Goal: Share content: Share content

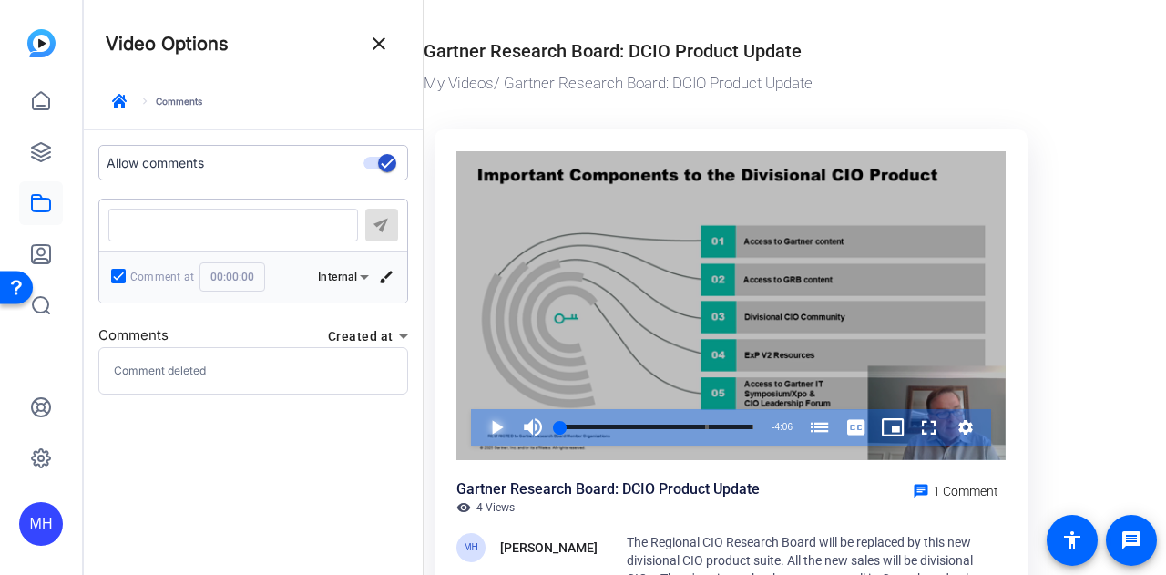
click at [478, 425] on span "Video Player" at bounding box center [478, 427] width 0 height 36
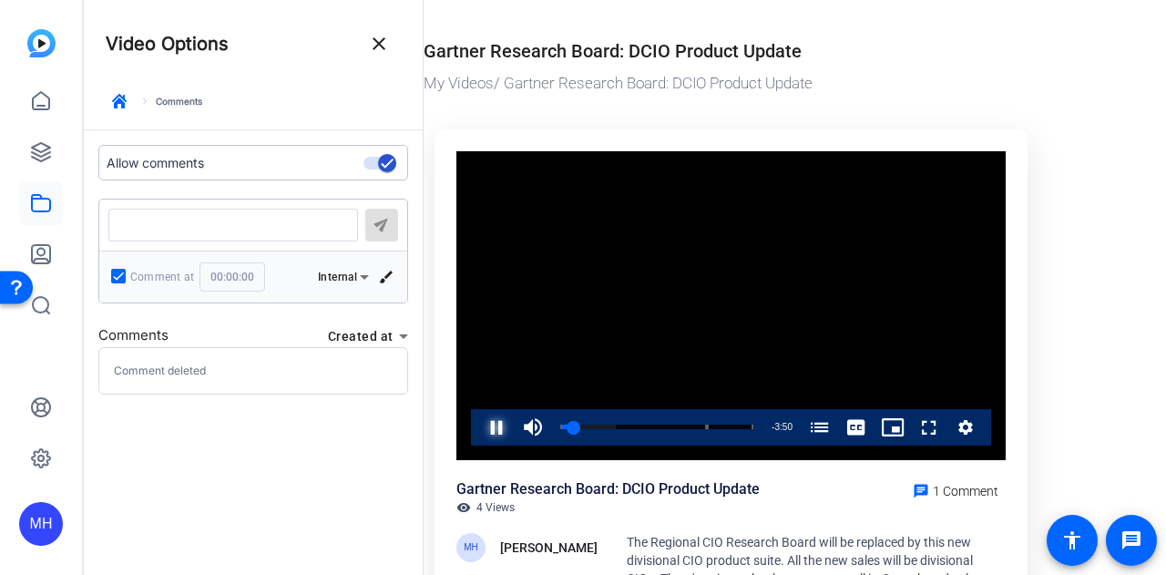
click at [478, 427] on span "Video Player" at bounding box center [478, 427] width 0 height 36
drag, startPoint x: 577, startPoint y: 423, endPoint x: 553, endPoint y: 422, distance: 24.7
click at [560, 424] on div "0:00" at bounding box center [560, 426] width 0 height 5
click at [478, 421] on span "Video Player" at bounding box center [478, 427] width 0 height 36
click at [478, 423] on span "Video Player" at bounding box center [478, 427] width 0 height 36
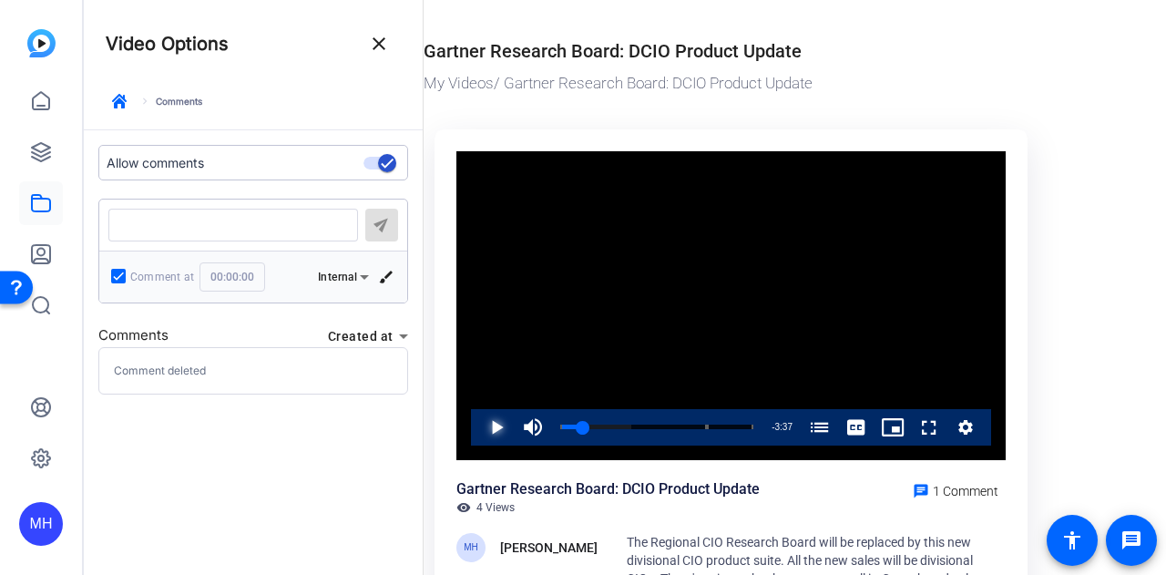
click at [478, 423] on span "Video Player" at bounding box center [478, 427] width 0 height 36
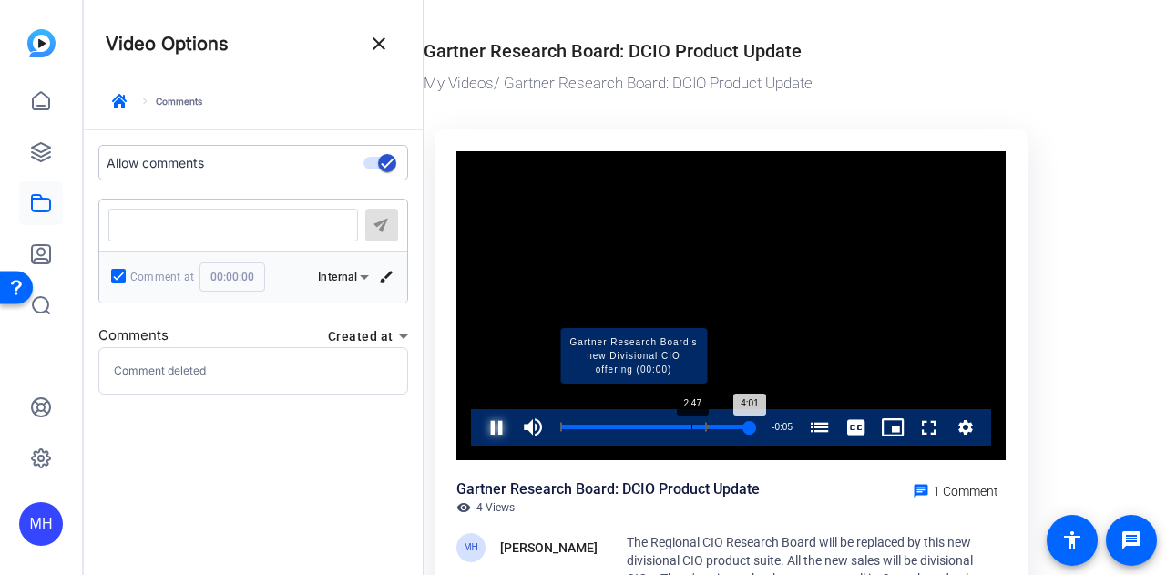
click at [691, 424] on div "Loaded : 100.00% 2:47 4:01 Gartner Research Board's new Divisional CIO offering…" at bounding box center [656, 426] width 193 height 5
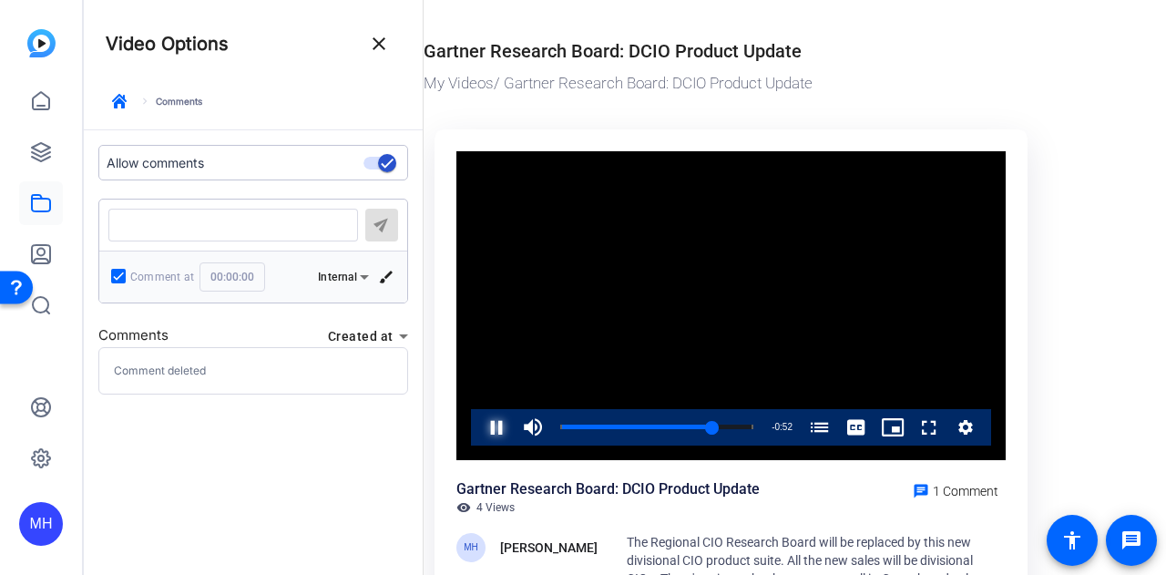
click at [478, 422] on span "Video Player" at bounding box center [478, 427] width 0 height 36
click at [40, 156] on icon at bounding box center [41, 152] width 18 height 18
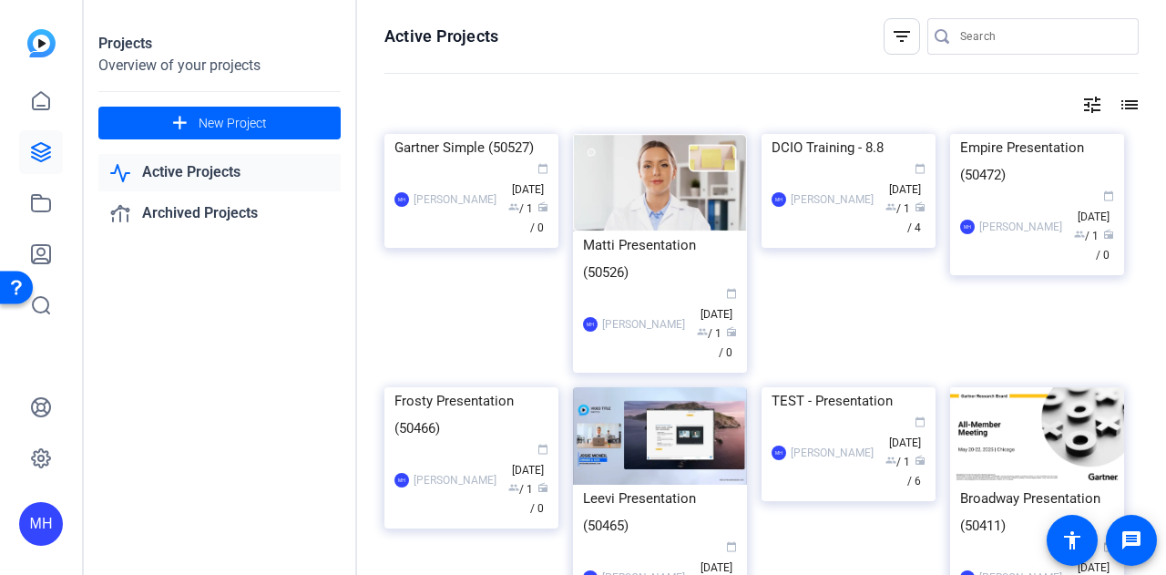
click at [219, 173] on link "Active Projects" at bounding box center [219, 172] width 242 height 37
click at [186, 178] on link "Active Projects" at bounding box center [219, 172] width 242 height 37
click at [44, 209] on icon at bounding box center [41, 203] width 22 height 22
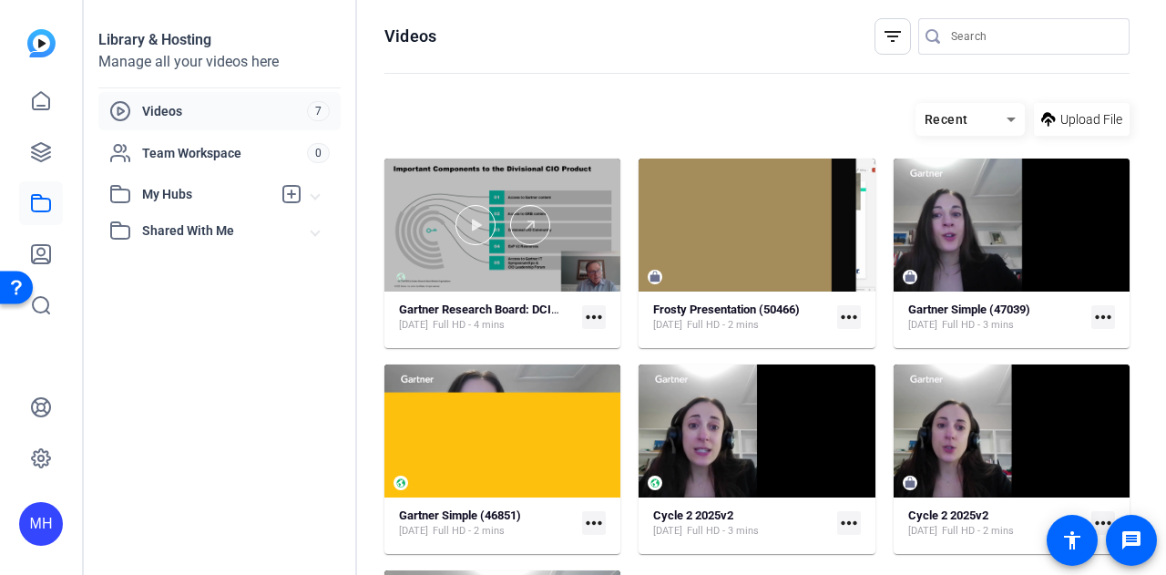
click at [503, 276] on div at bounding box center [502, 224] width 236 height 133
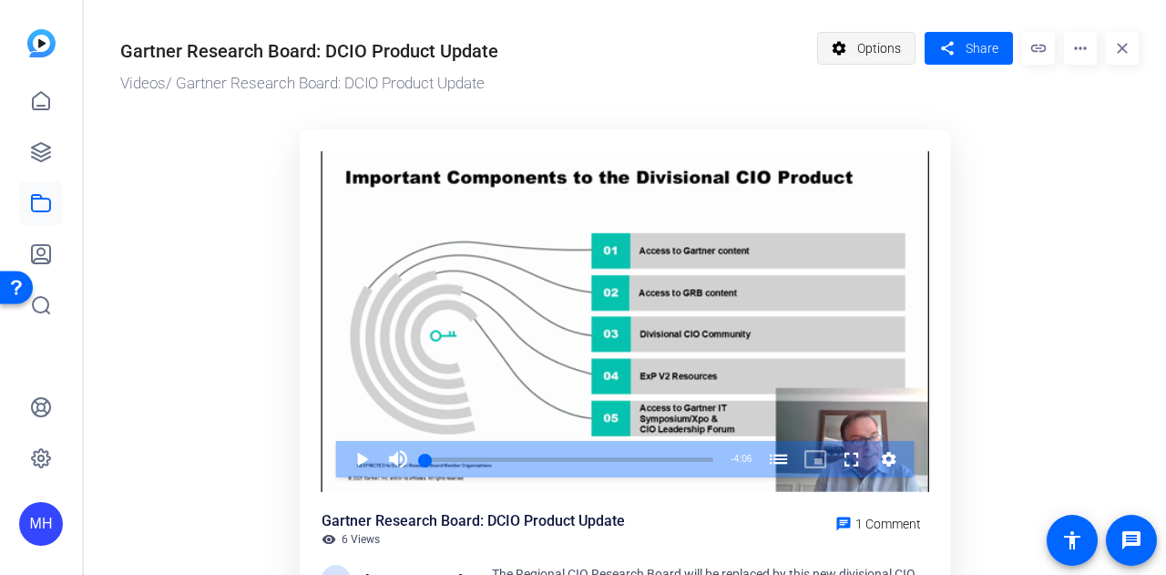
click at [879, 48] on span "Options" at bounding box center [879, 48] width 44 height 35
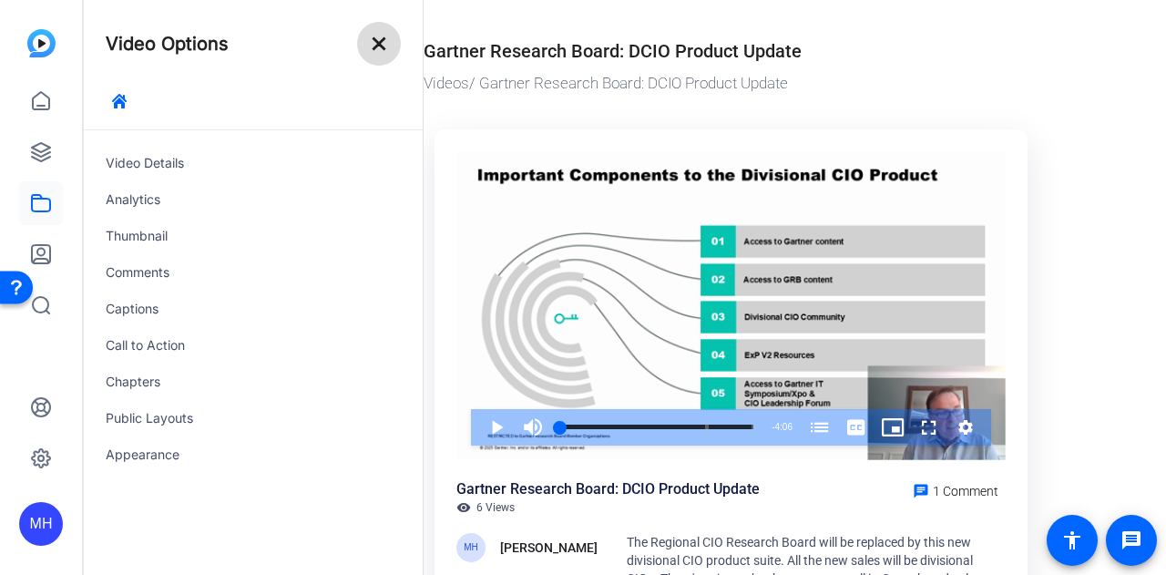
click at [386, 39] on mat-icon "close" at bounding box center [379, 44] width 22 height 22
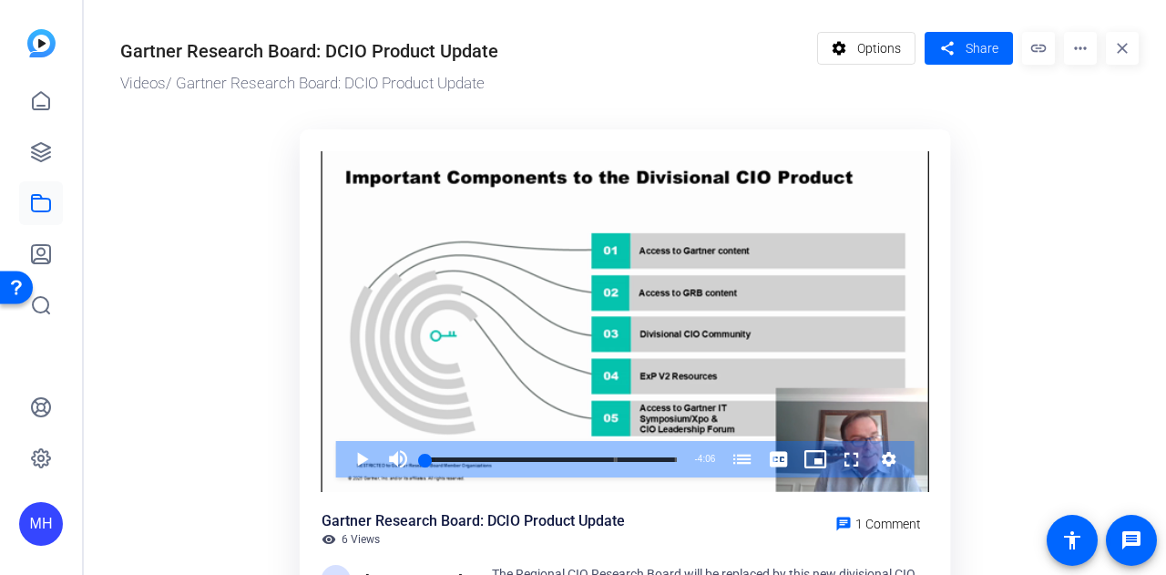
click at [1071, 50] on mat-icon "more_horiz" at bounding box center [1080, 48] width 33 height 33
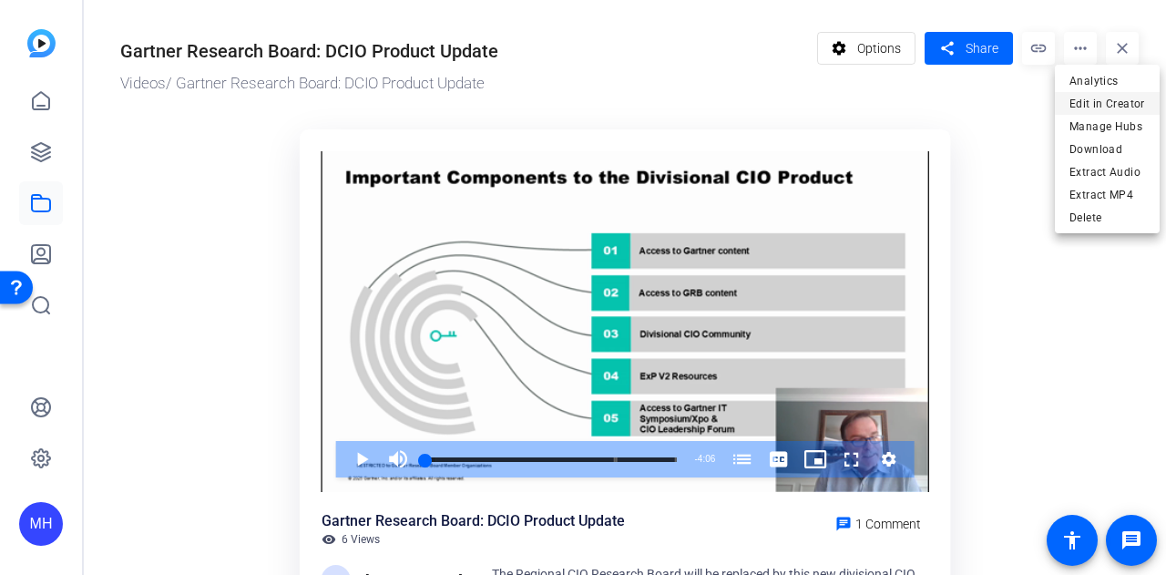
click at [1080, 97] on span "Edit in Creator" at bounding box center [1107, 104] width 76 height 22
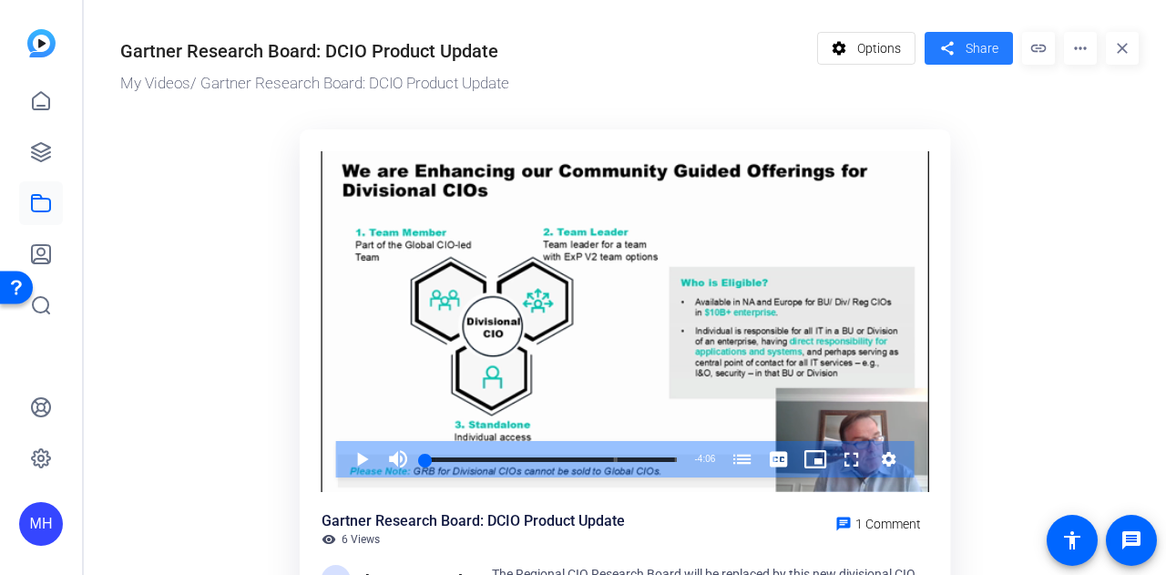
click at [970, 36] on span at bounding box center [968, 48] width 88 height 44
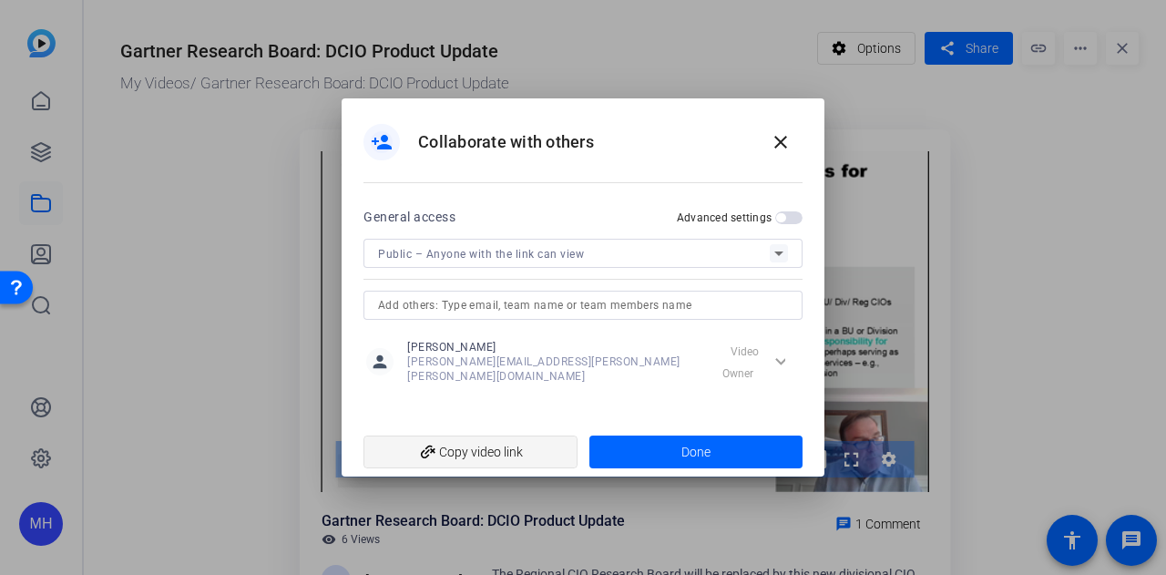
click at [463, 449] on span "add_link Copy video link" at bounding box center [470, 451] width 185 height 35
click at [645, 447] on span at bounding box center [696, 452] width 214 height 44
